Goal: Ask a question

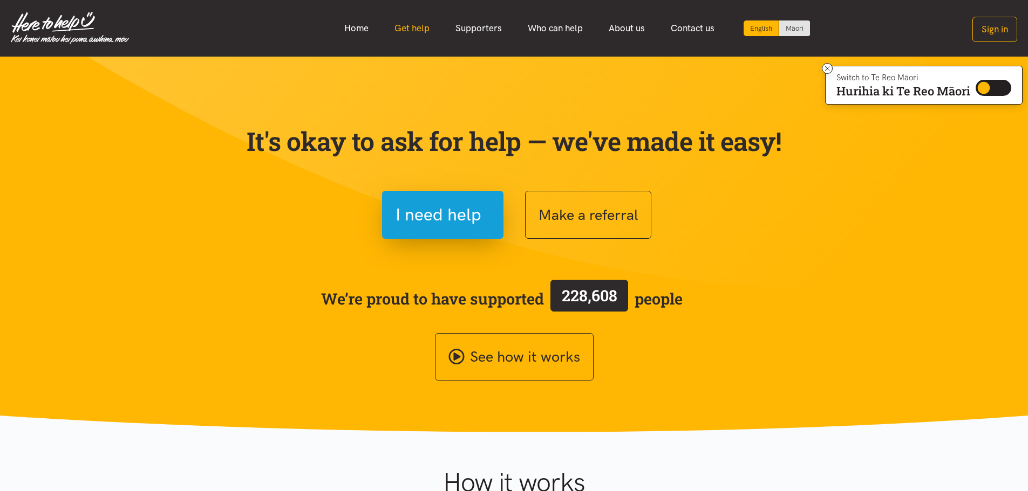
click at [415, 23] on link "Get help" at bounding box center [411, 28] width 61 height 23
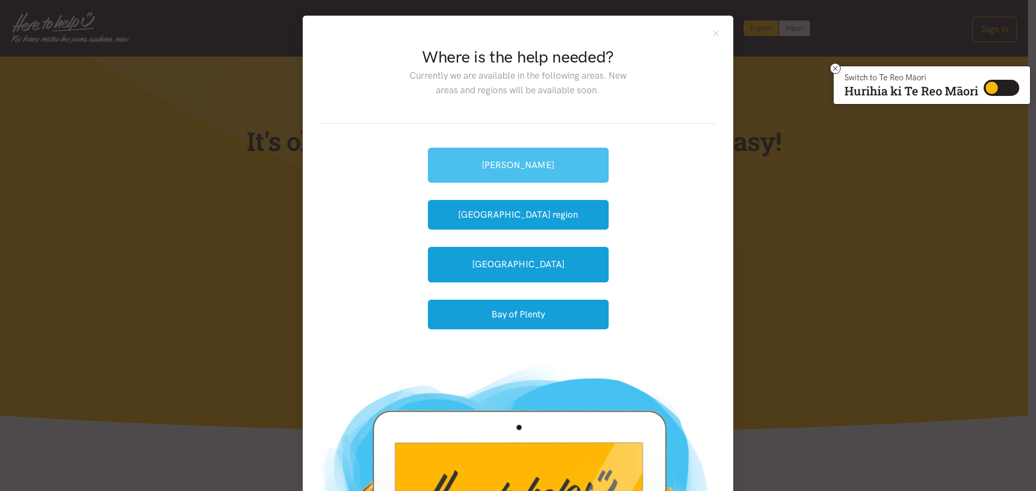
click at [533, 161] on link "[PERSON_NAME]" at bounding box center [518, 165] width 181 height 35
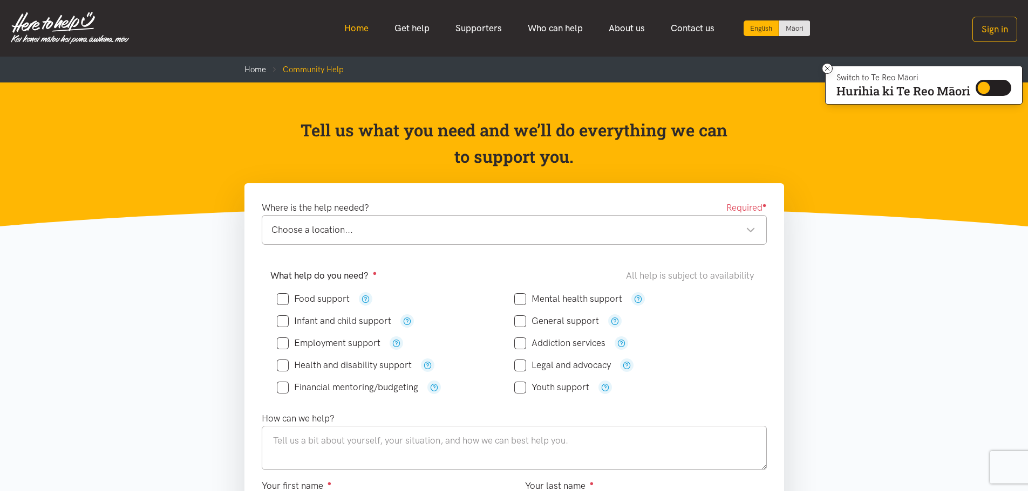
click at [360, 25] on link "Home" at bounding box center [356, 28] width 50 height 23
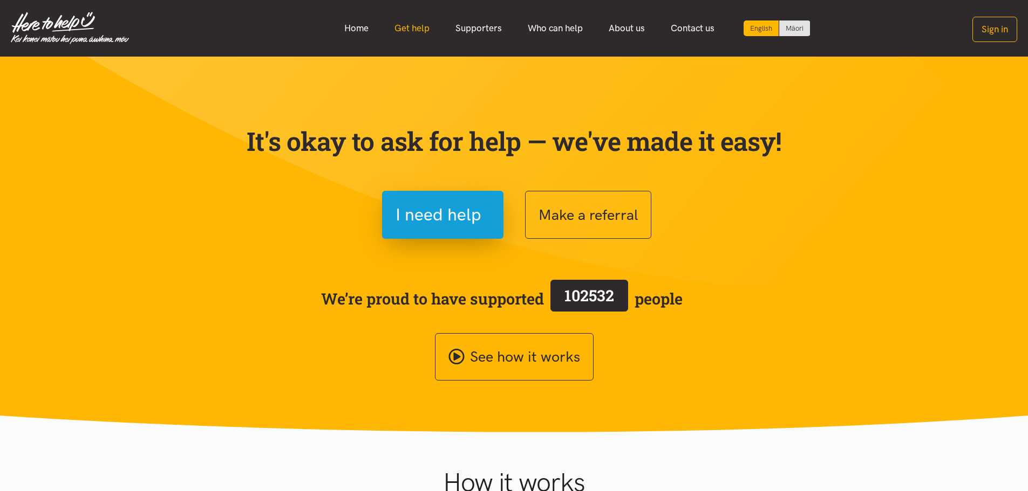
click at [397, 28] on link "Get help" at bounding box center [411, 28] width 61 height 23
